Goal: Task Accomplishment & Management: Manage account settings

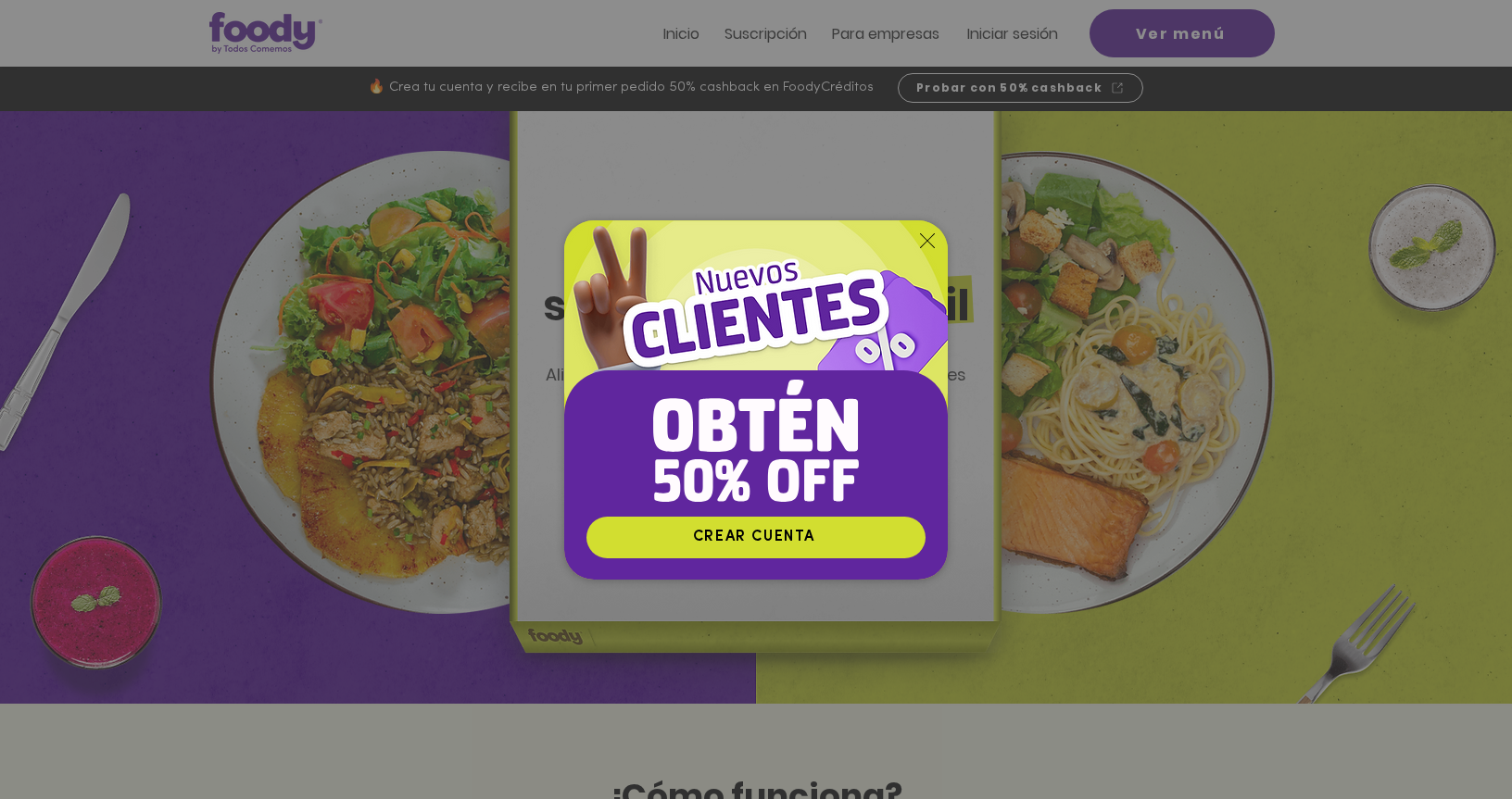
click at [922, 244] on icon "Volver al sitio" at bounding box center [927, 240] width 15 height 15
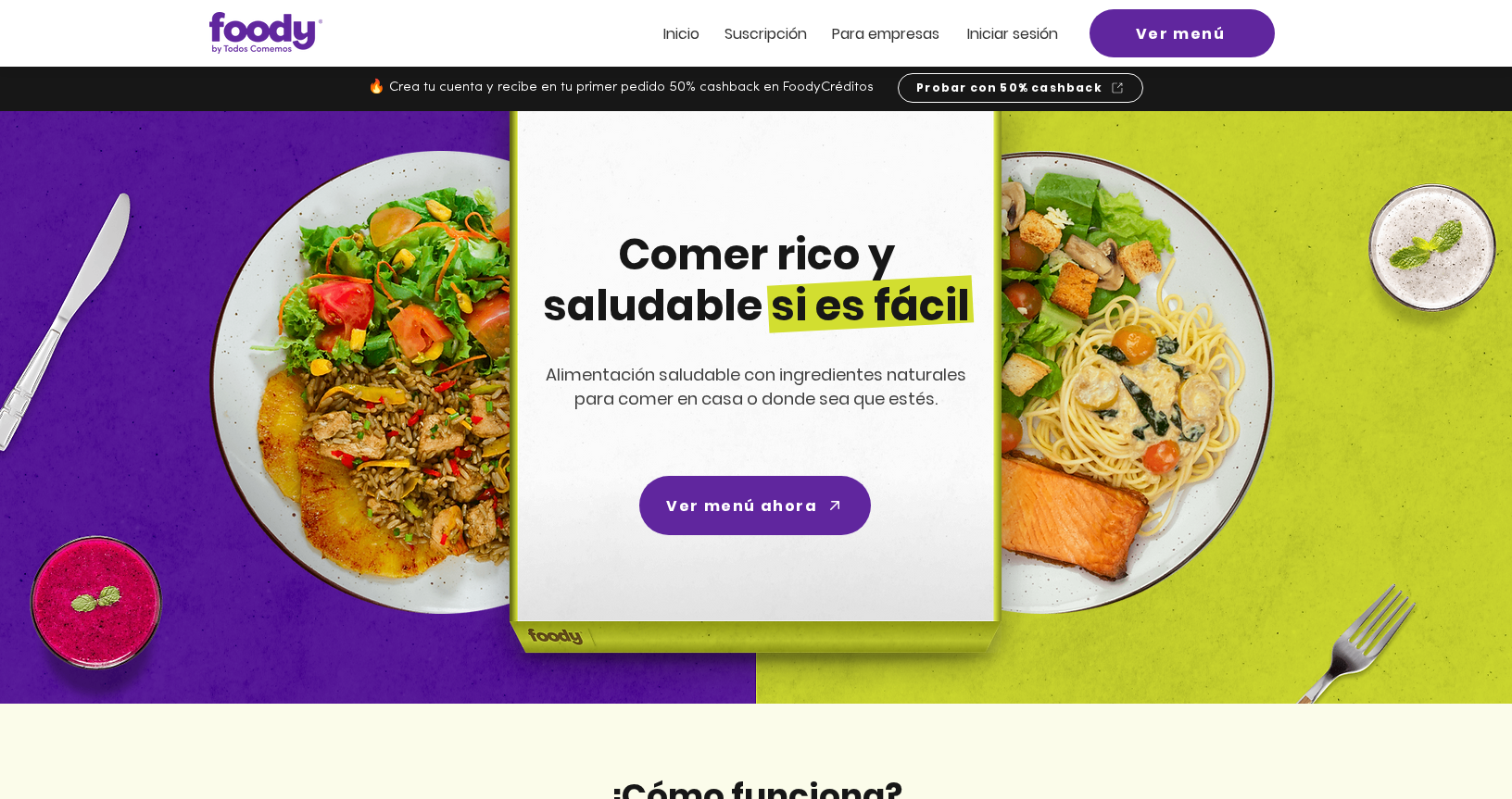
click at [694, 37] on span "Inicio" at bounding box center [681, 34] width 37 height 22
click at [1056, 33] on span "Iniciar sesión" at bounding box center [1013, 34] width 91 height 22
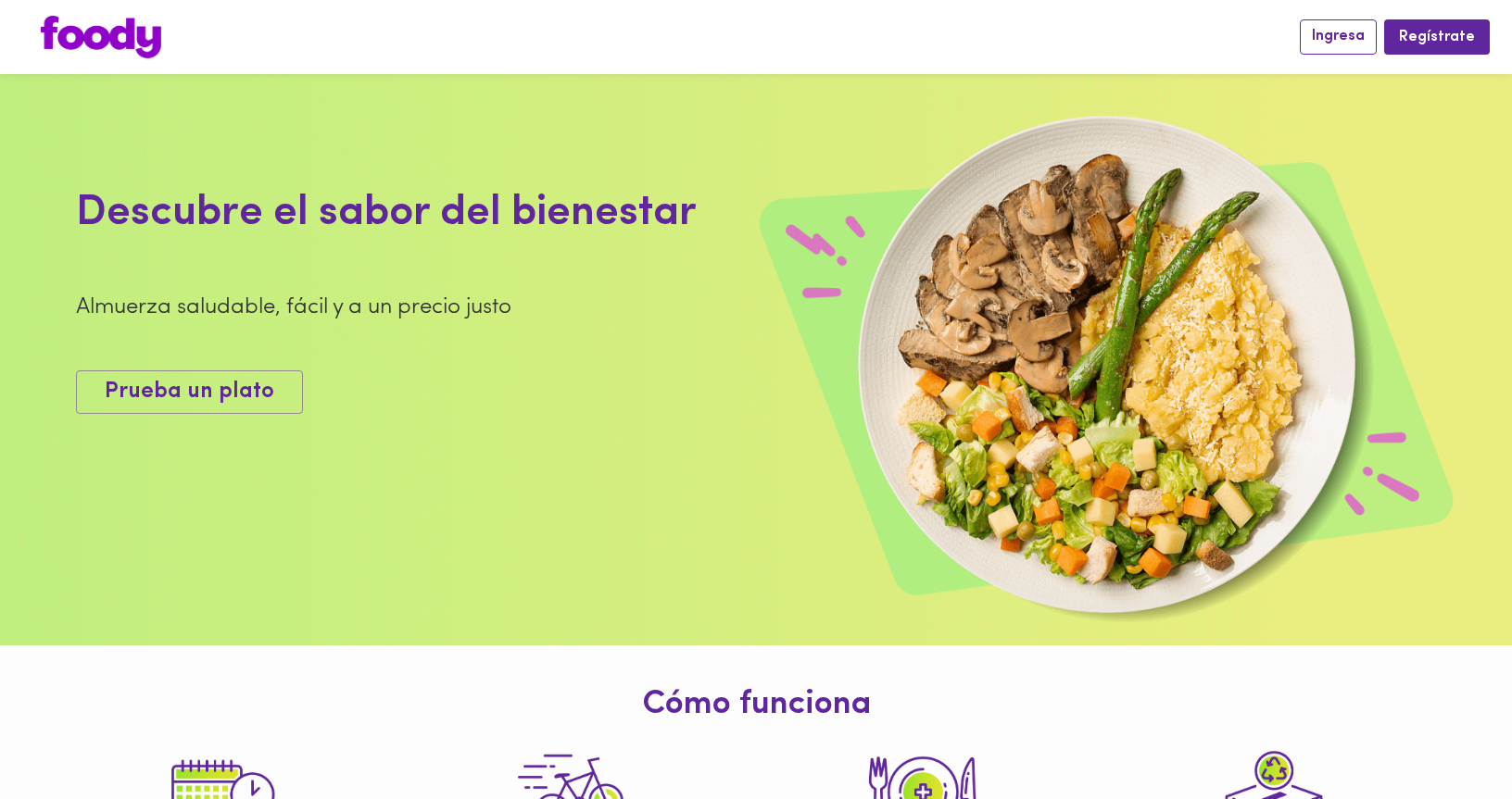
click at [1342, 41] on span "Ingresa" at bounding box center [1337, 37] width 52 height 18
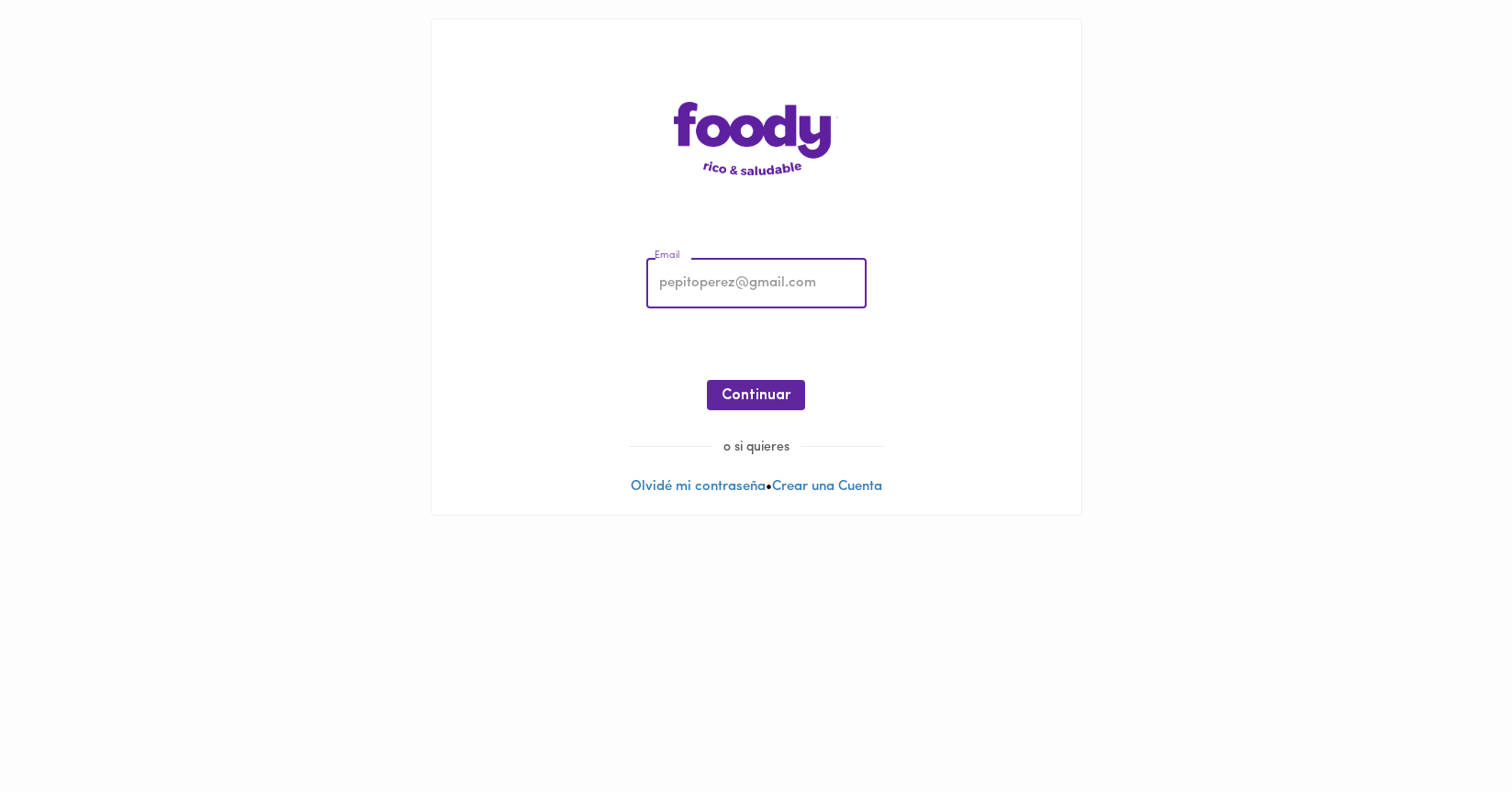
click at [749, 293] on input "email" at bounding box center [756, 284] width 220 height 51
type input "agudelojuanita@gmail.com"
click at [777, 385] on button "Continuar" at bounding box center [756, 395] width 98 height 30
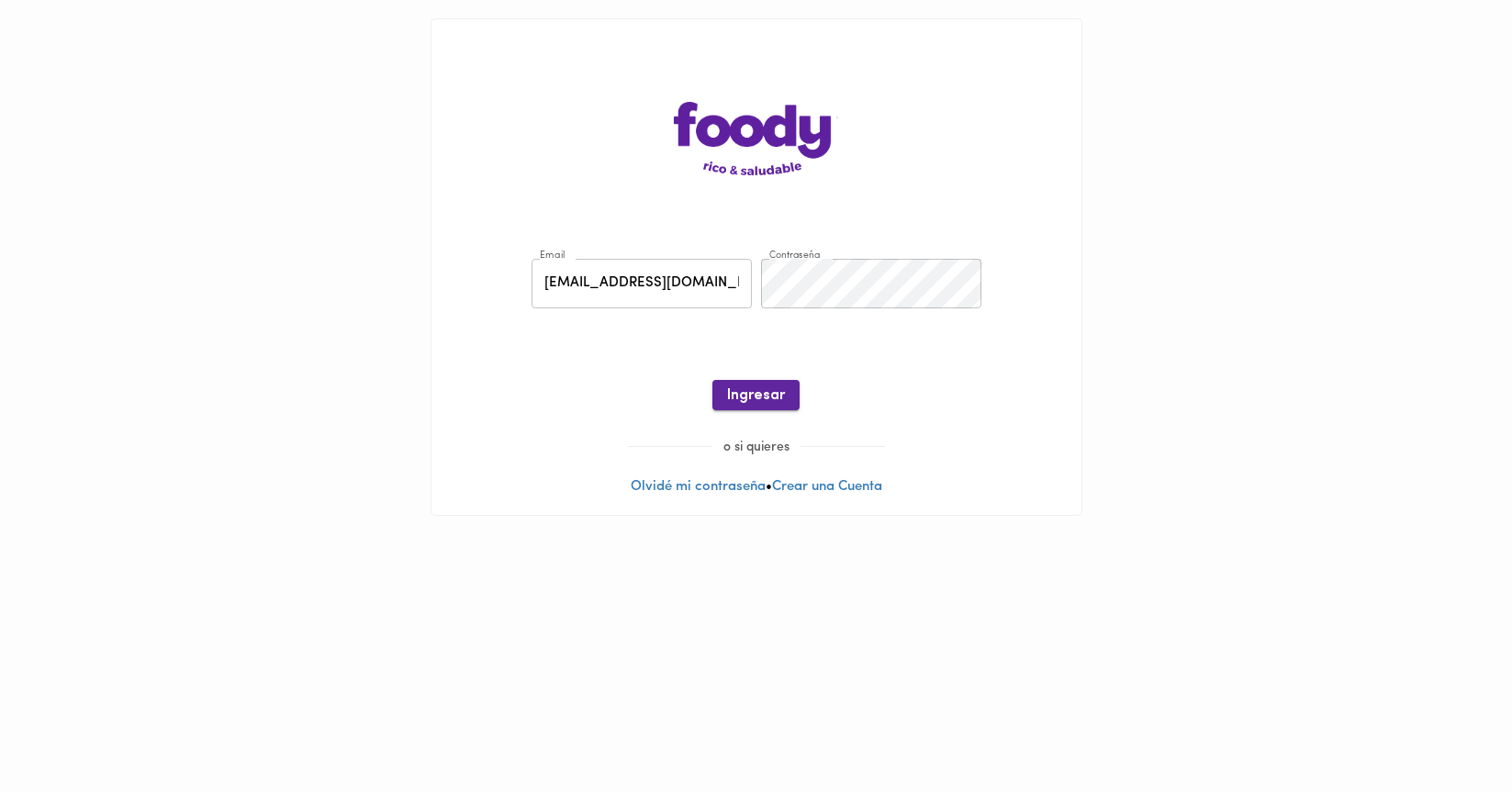
click at [760, 399] on span "Ingresar" at bounding box center [755, 396] width 58 height 18
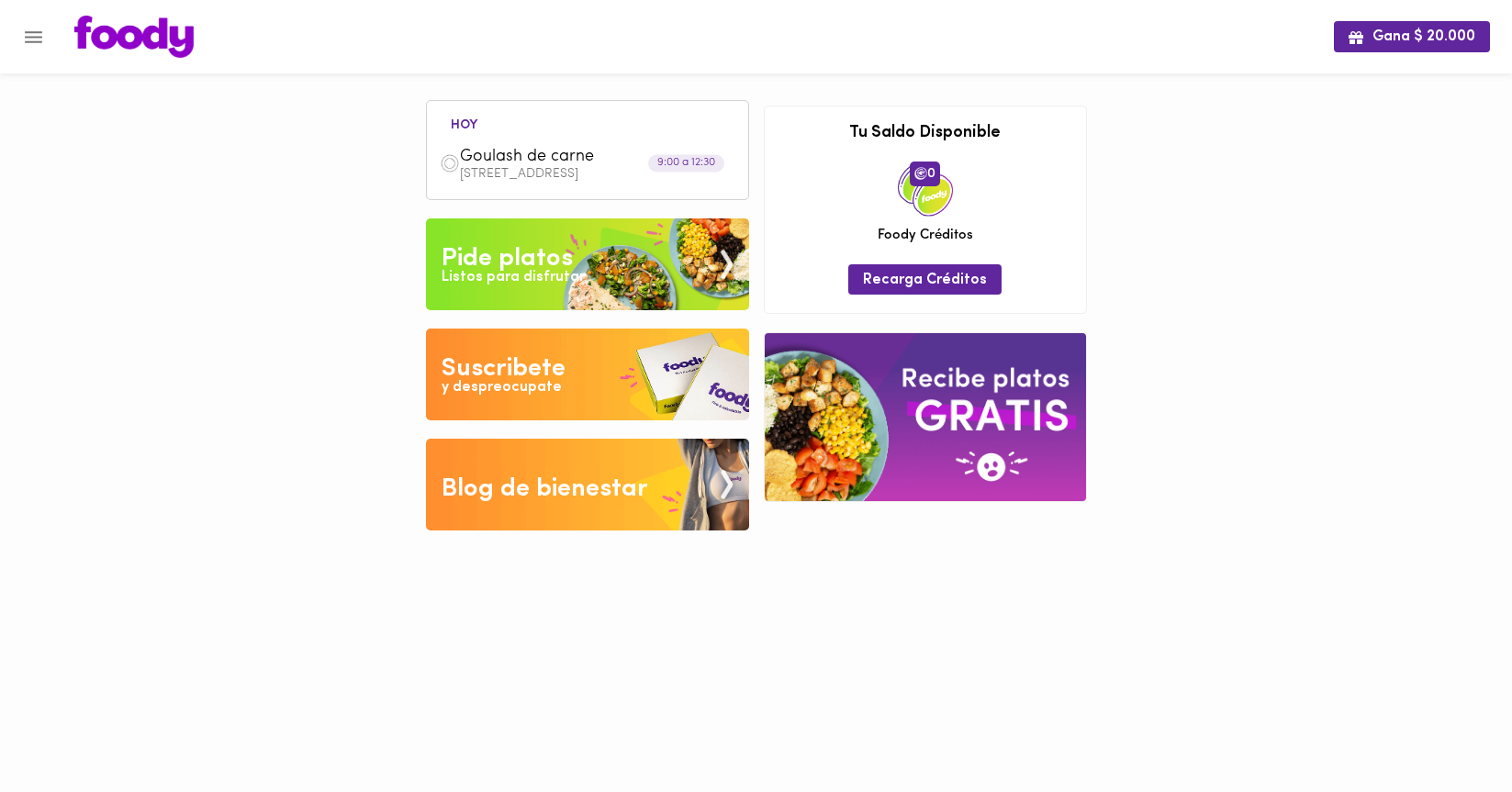
click at [509, 183] on div "Goulash de carne Calle 100 #19a - 10 oficina 502" at bounding box center [587, 163] width 303 height 52
